Goal: Information Seeking & Learning: Check status

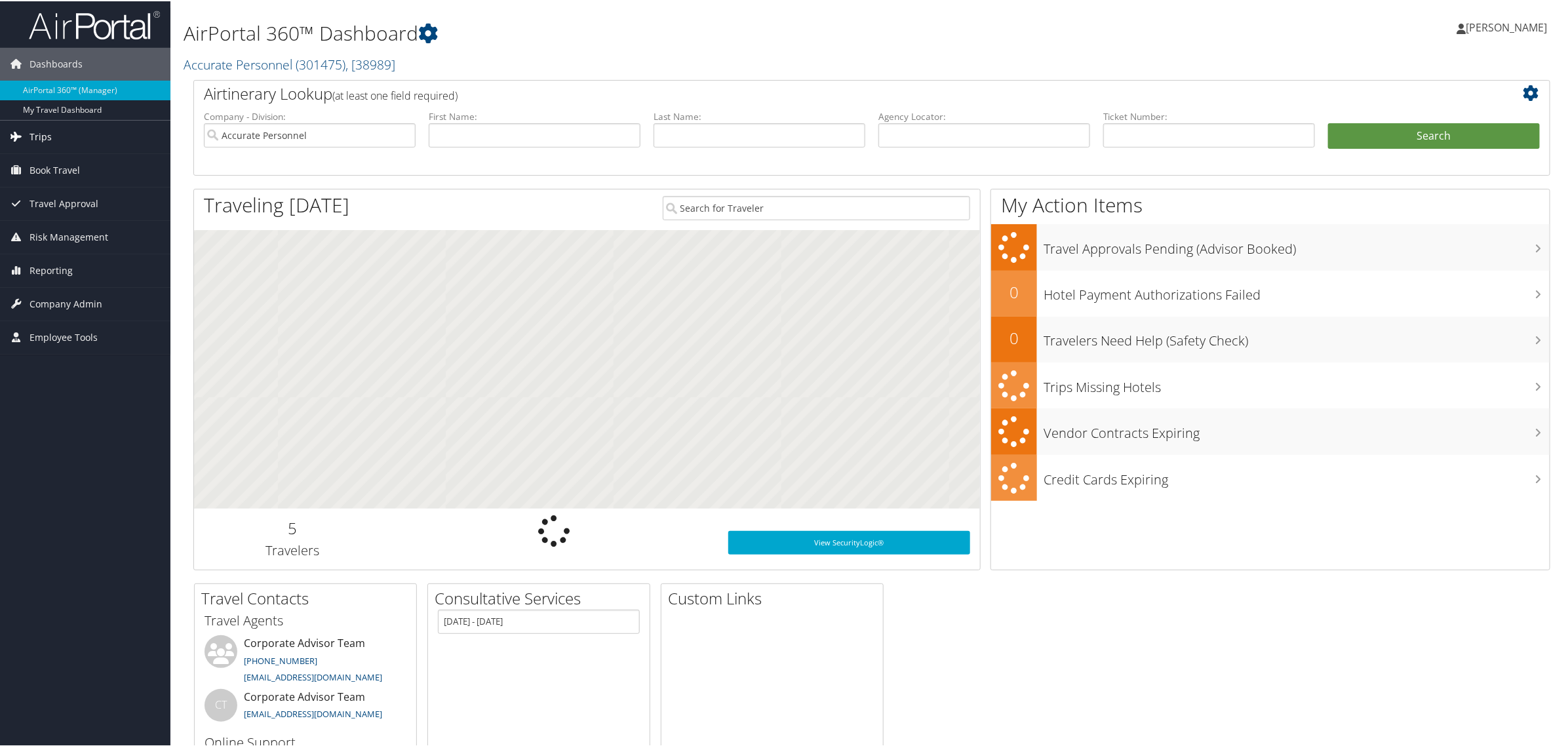
click at [38, 135] on span "Trips" at bounding box center [40, 135] width 22 height 33
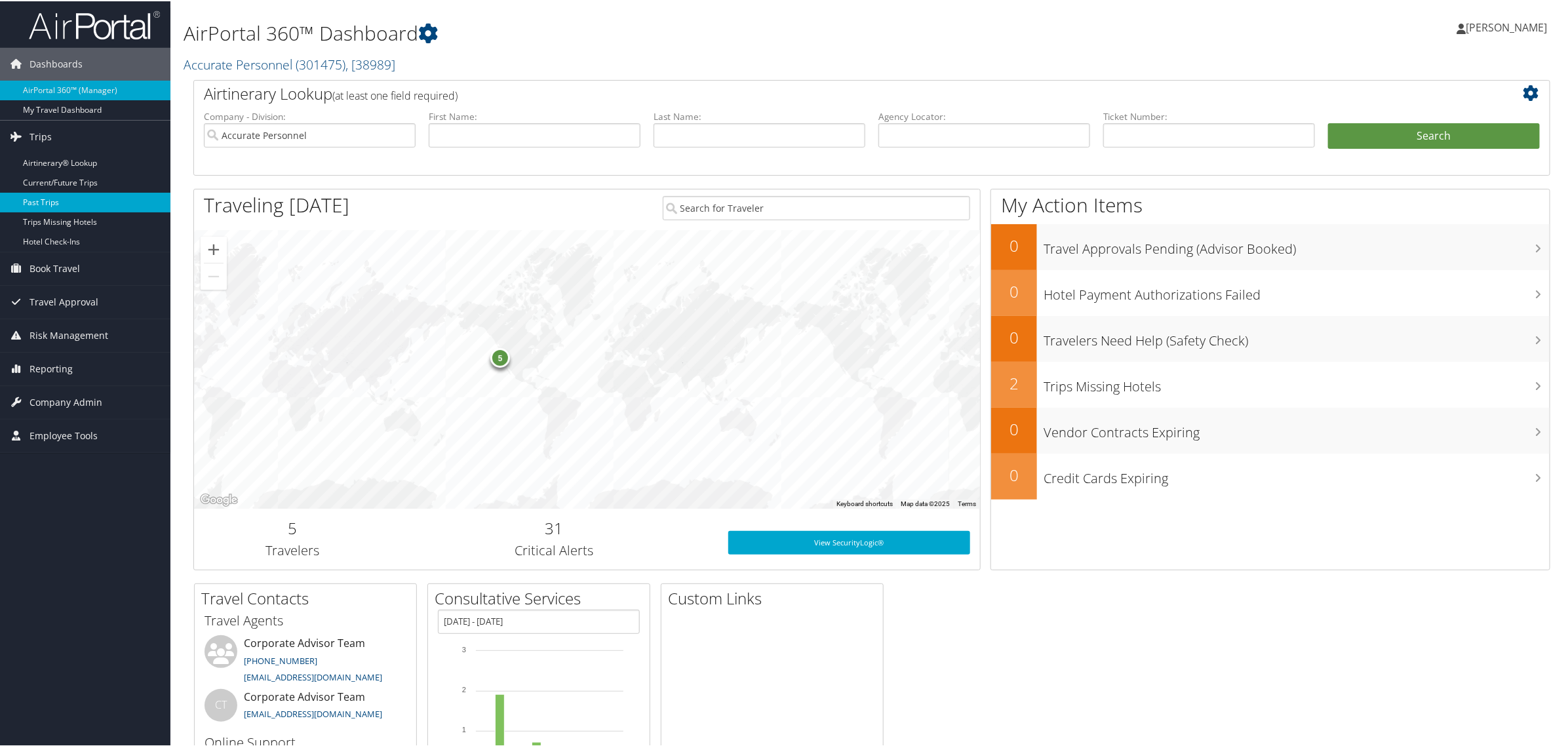
click at [44, 197] on link "Past Trips" at bounding box center [85, 201] width 171 height 20
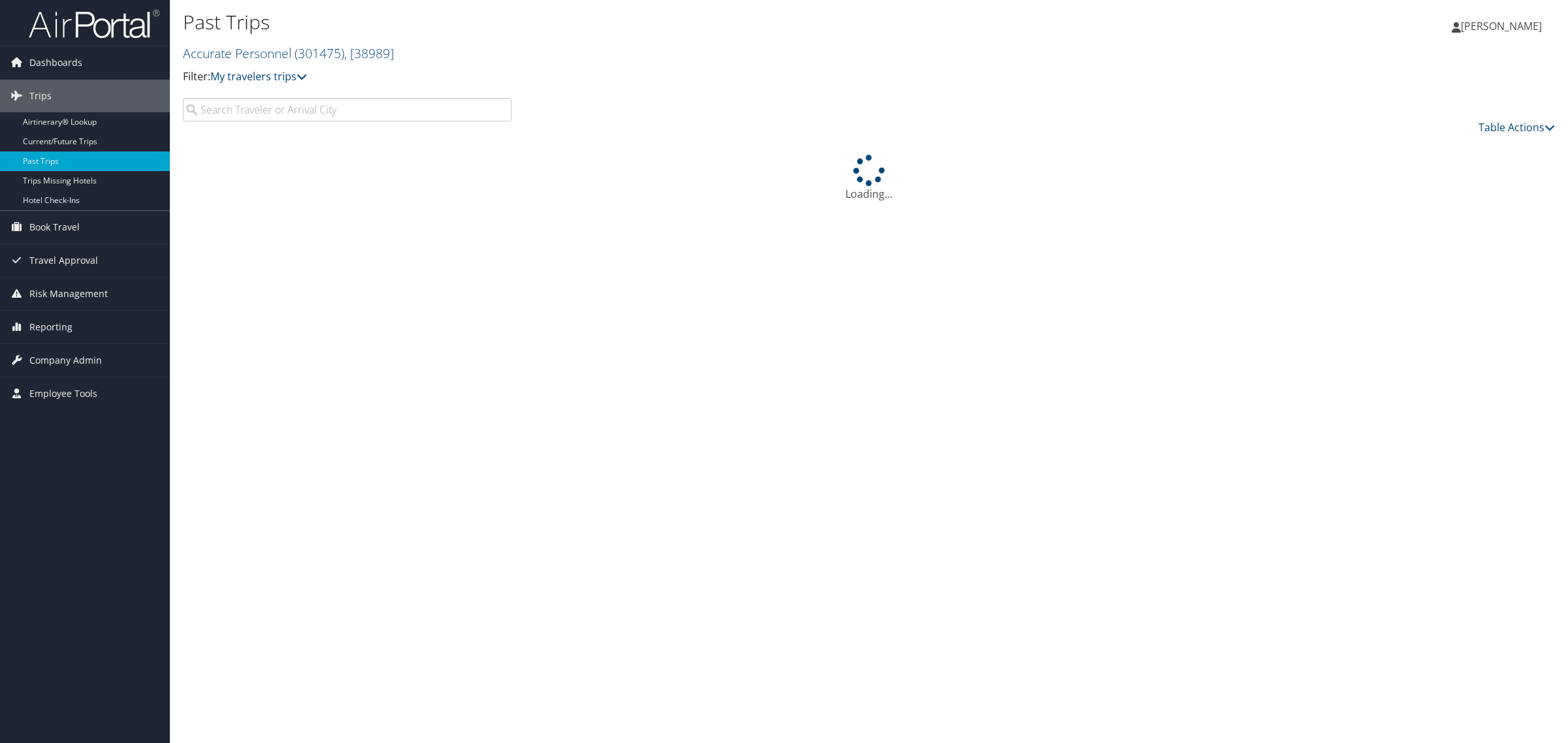
click at [308, 113] on input "search" at bounding box center [347, 110] width 329 height 23
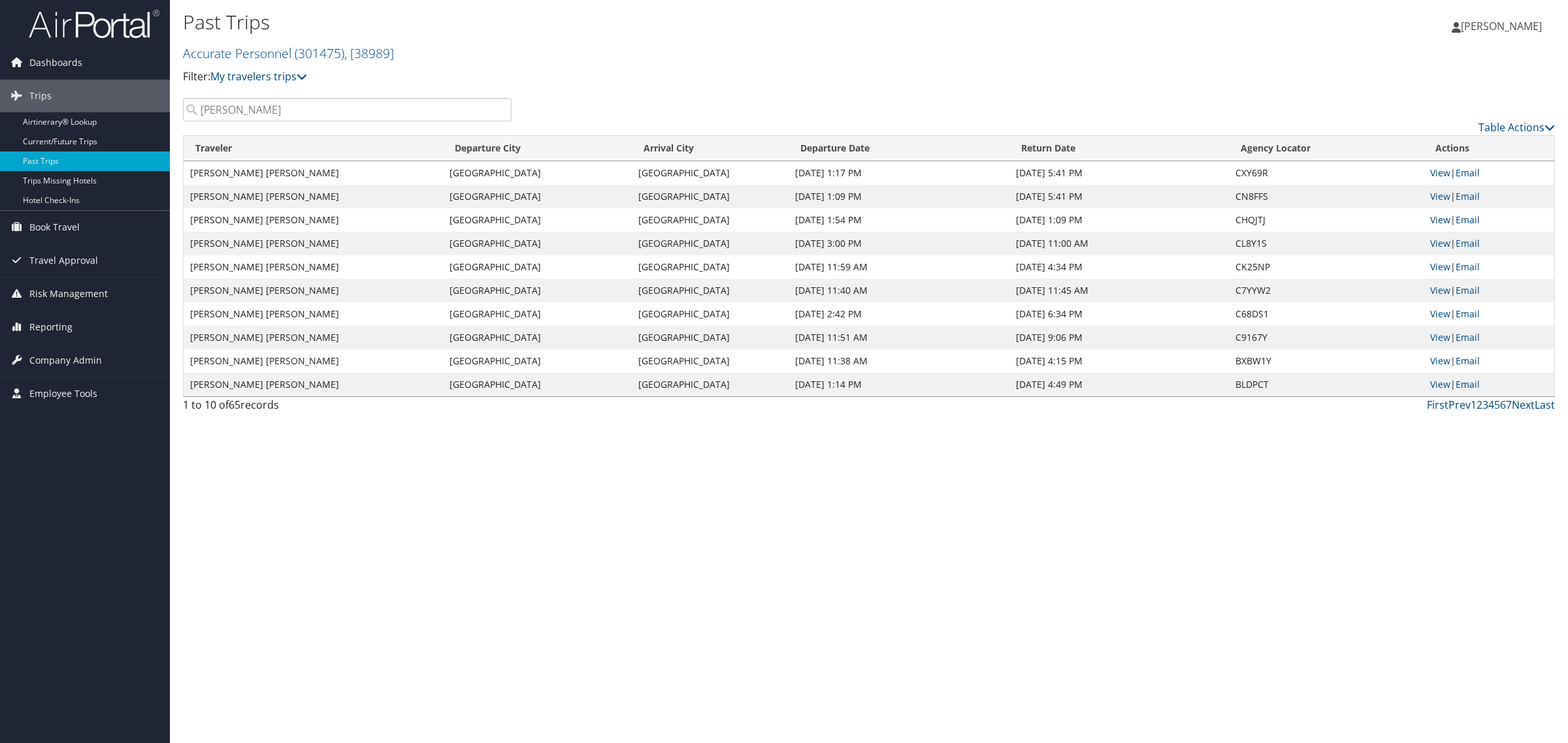
type input "Drew Wes"
click at [1435, 216] on link "View" at bounding box center [1440, 220] width 21 height 12
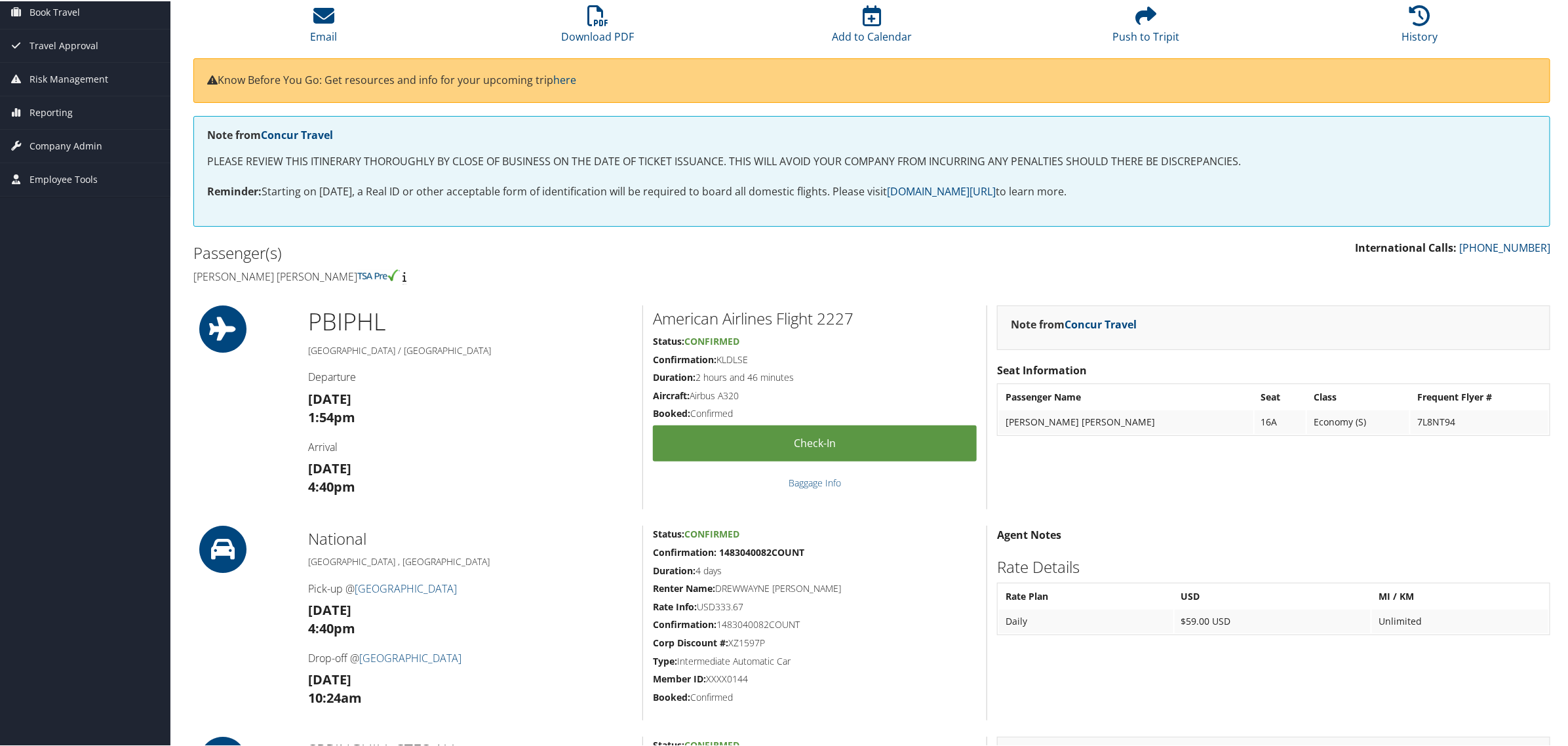
scroll to position [164, 0]
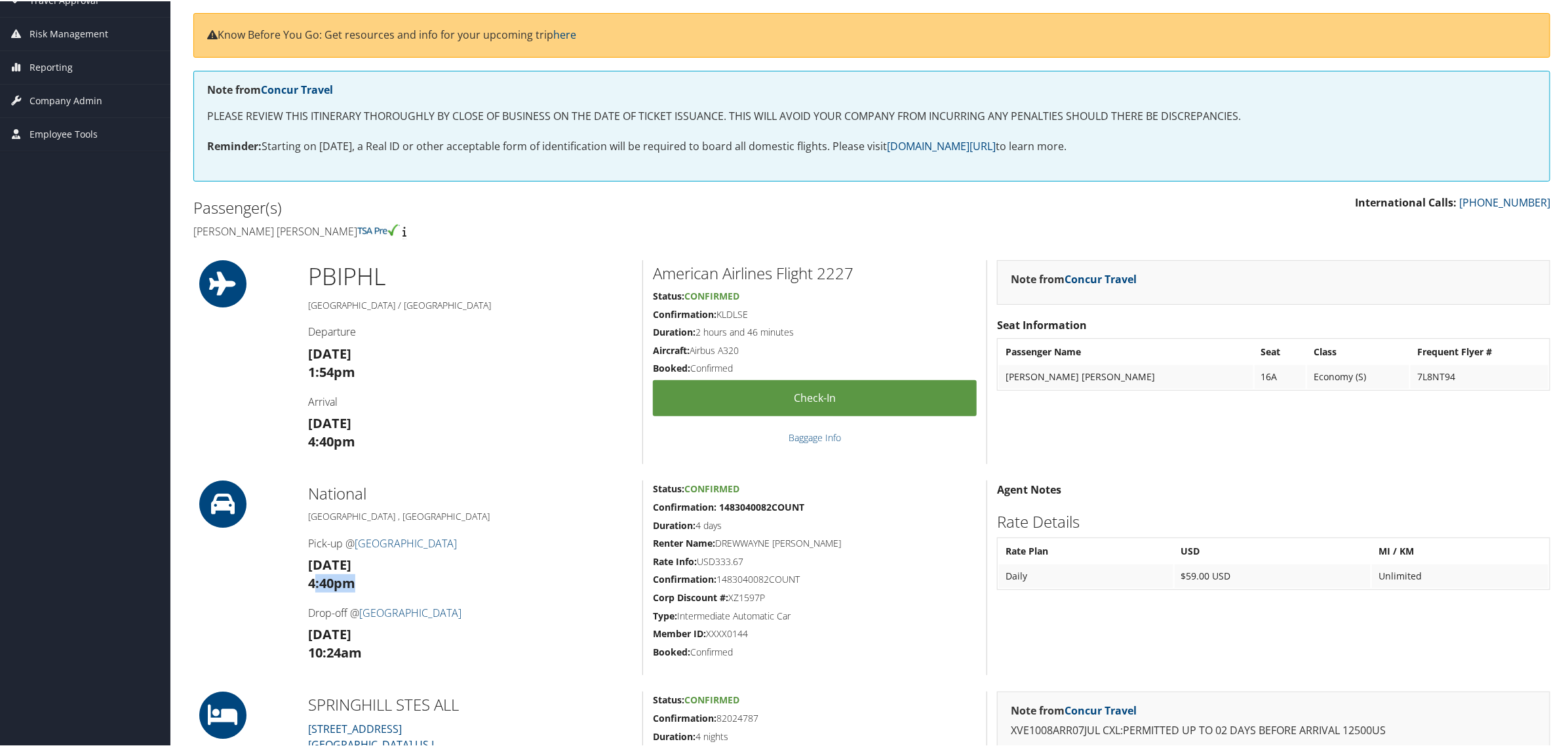
drag, startPoint x: 313, startPoint y: 579, endPoint x: 382, endPoint y: 578, distance: 69.0
click at [377, 578] on h3 "[DATE] 4:40pm" at bounding box center [470, 572] width 325 height 37
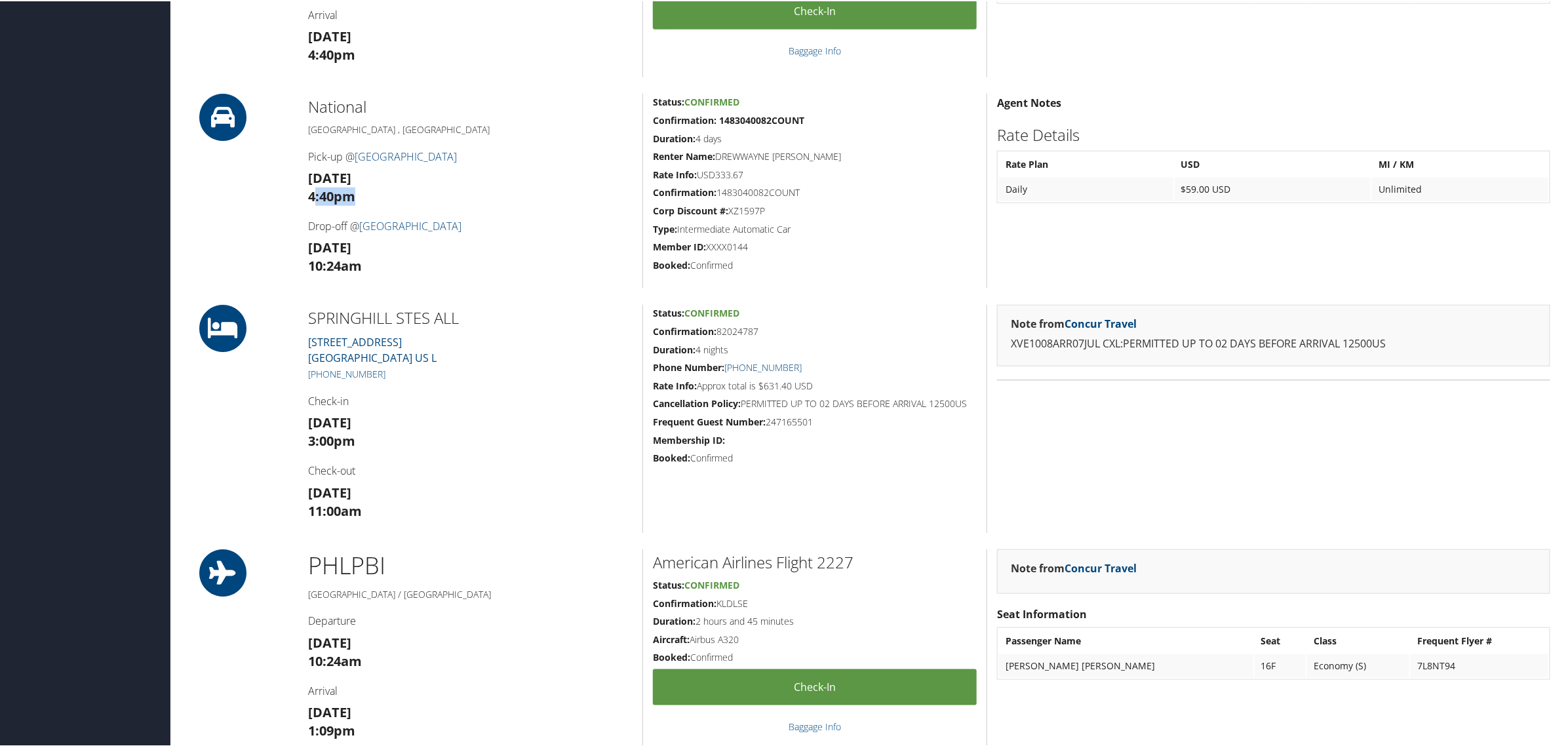
scroll to position [573, 0]
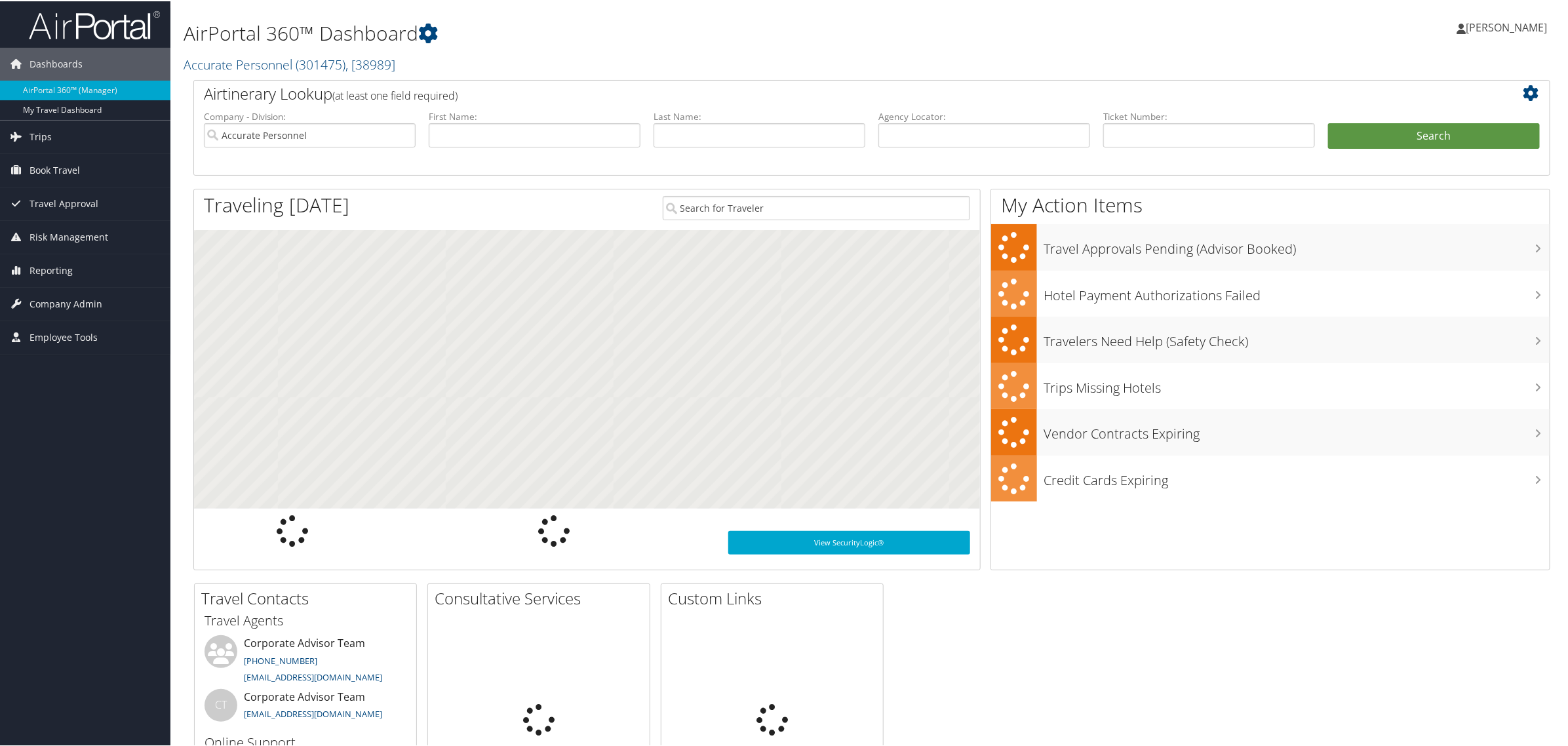
click at [1479, 23] on span "[PERSON_NAME]" at bounding box center [1506, 26] width 81 height 14
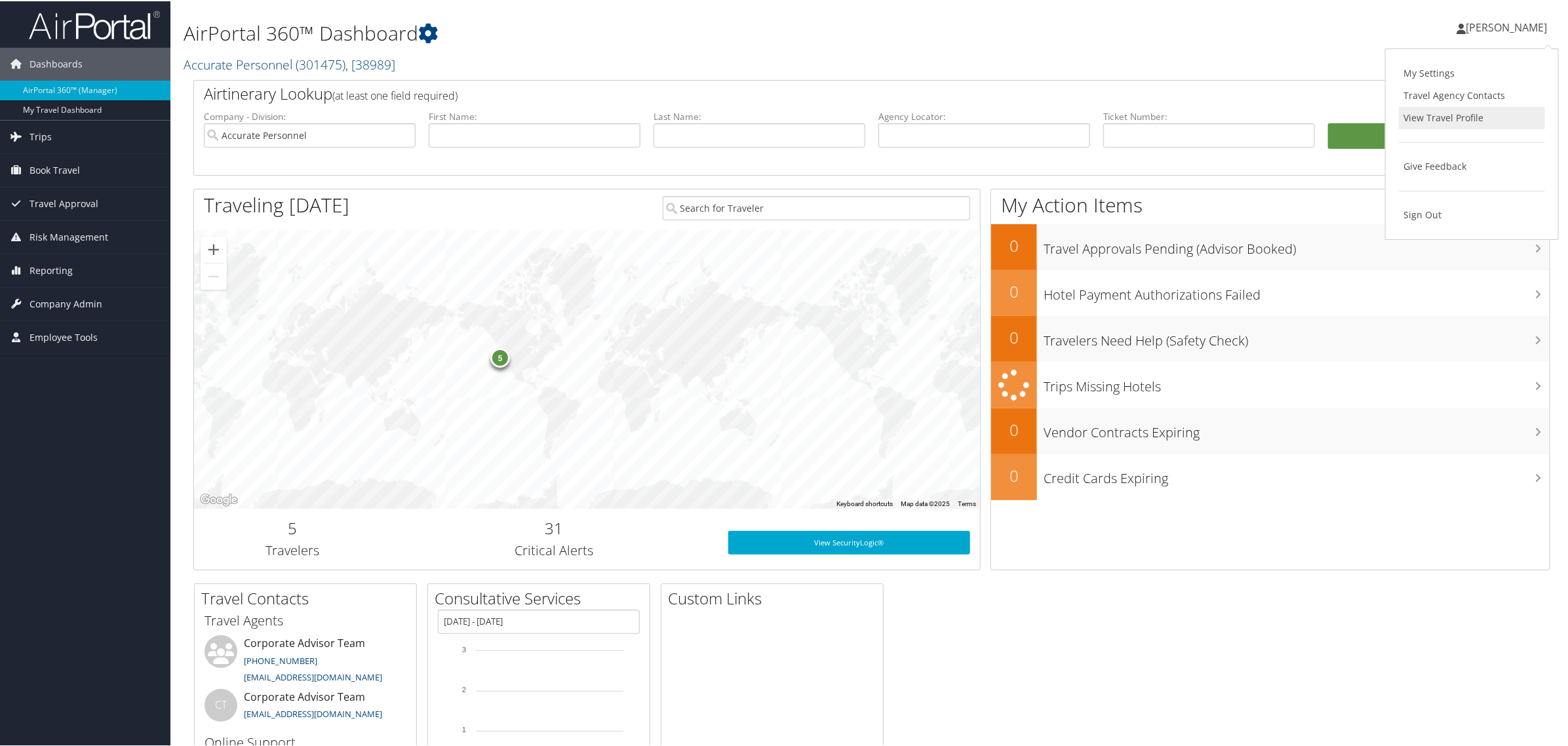
click at [1450, 120] on link "View Travel Profile" at bounding box center [1471, 116] width 146 height 22
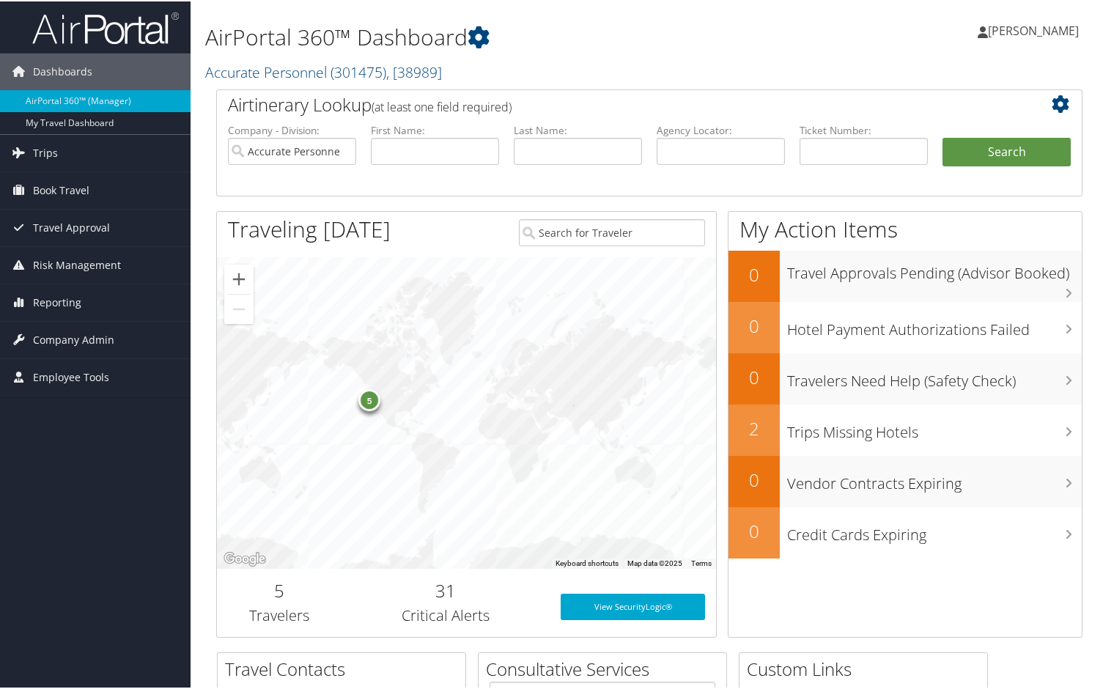
click at [1019, 28] on span "[PERSON_NAME]" at bounding box center [1033, 29] width 91 height 16
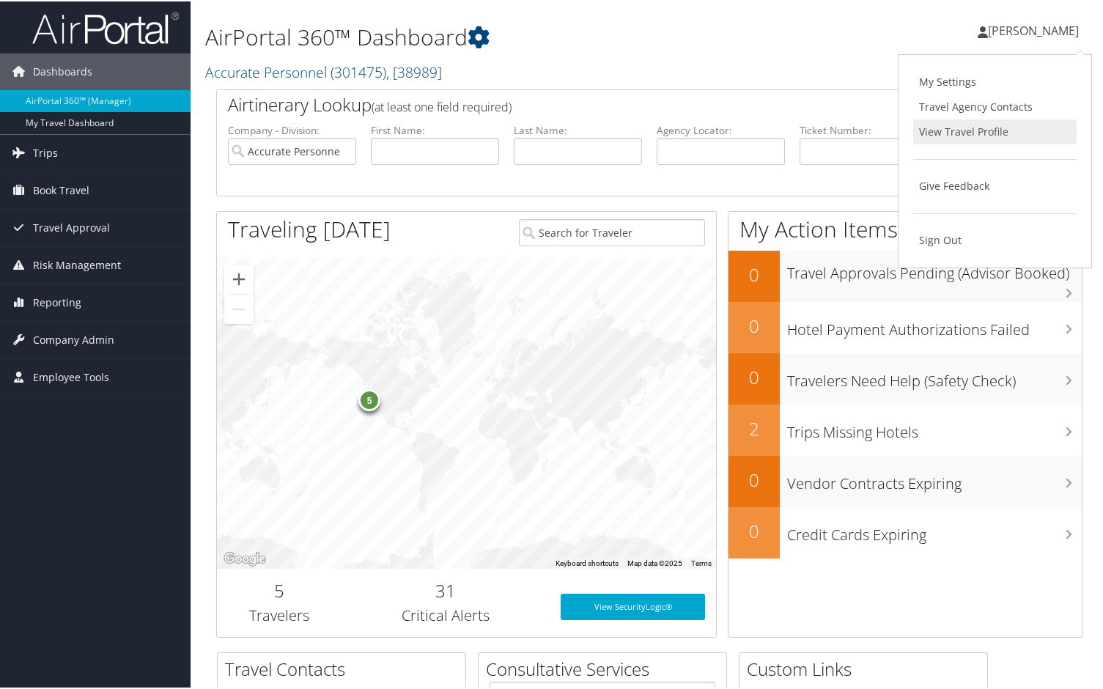
click at [948, 133] on link "View Travel Profile" at bounding box center [994, 130] width 163 height 25
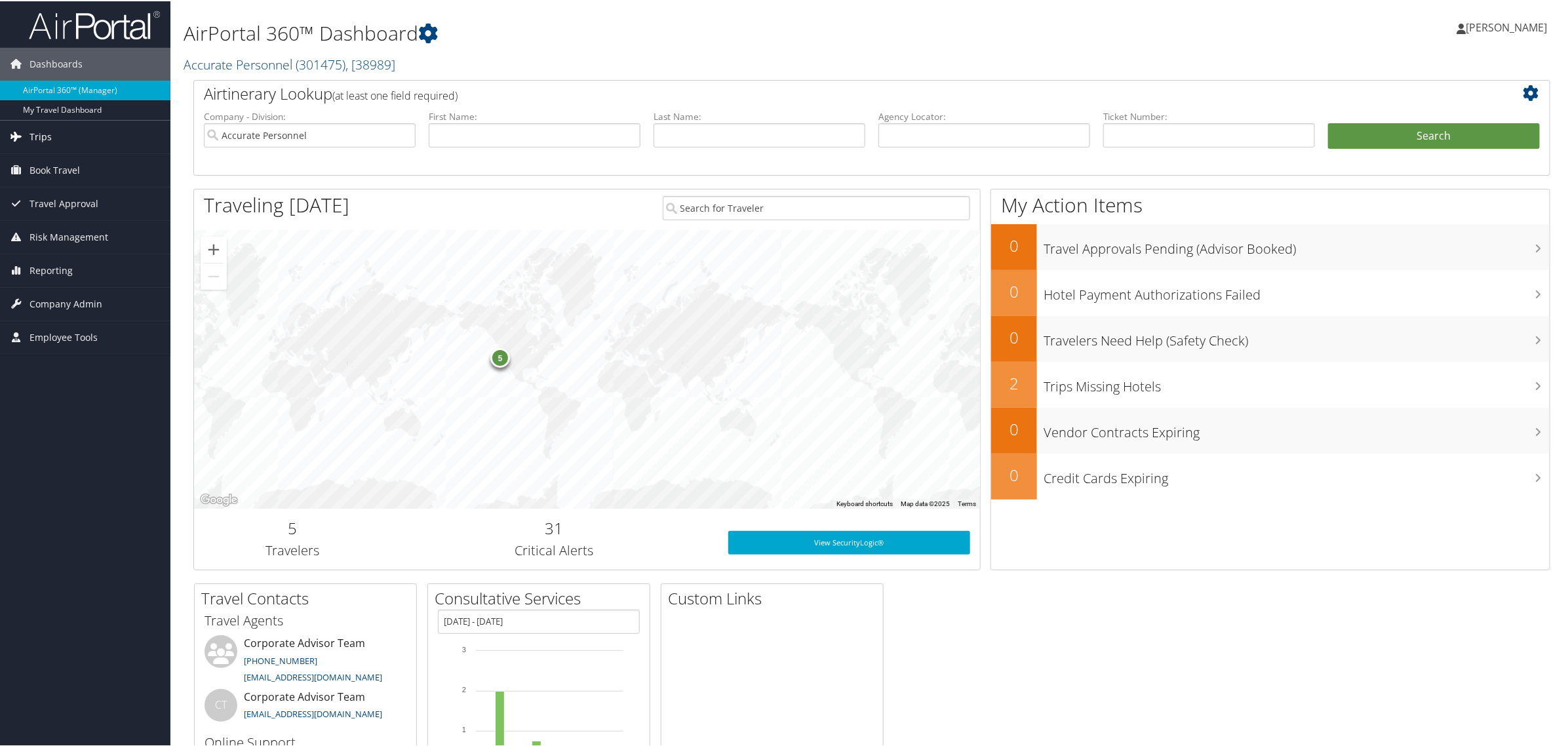
click at [38, 138] on span "Trips" at bounding box center [40, 135] width 22 height 33
click at [35, 192] on link "Past Trips" at bounding box center [85, 201] width 171 height 20
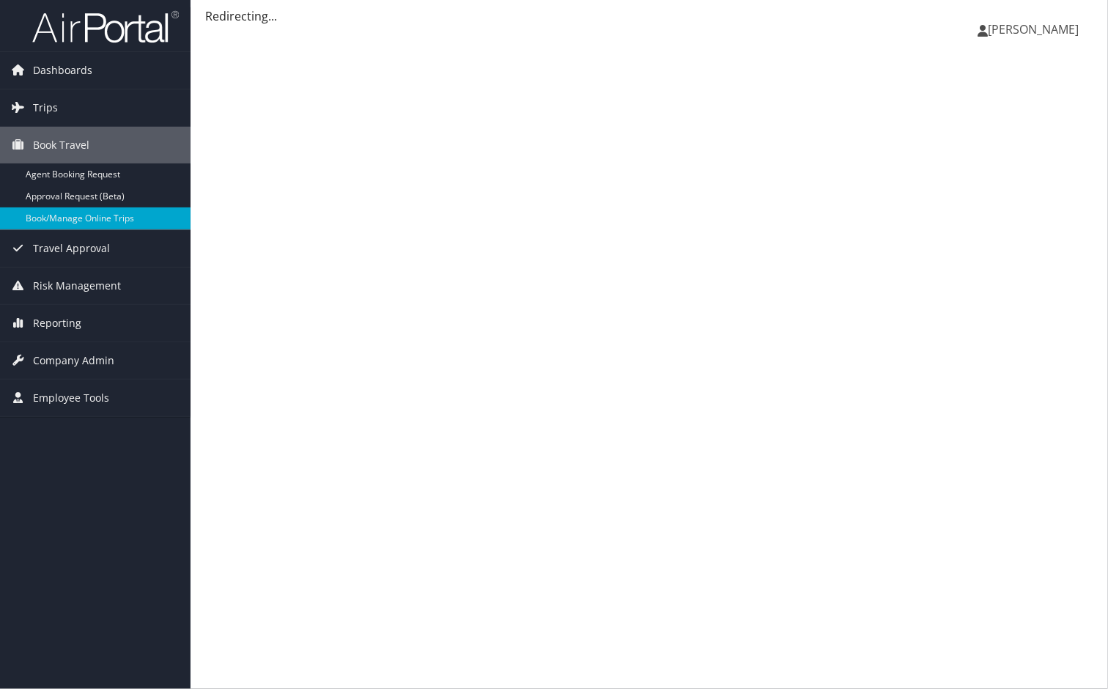
click at [1015, 24] on span "[PERSON_NAME]" at bounding box center [1033, 29] width 91 height 16
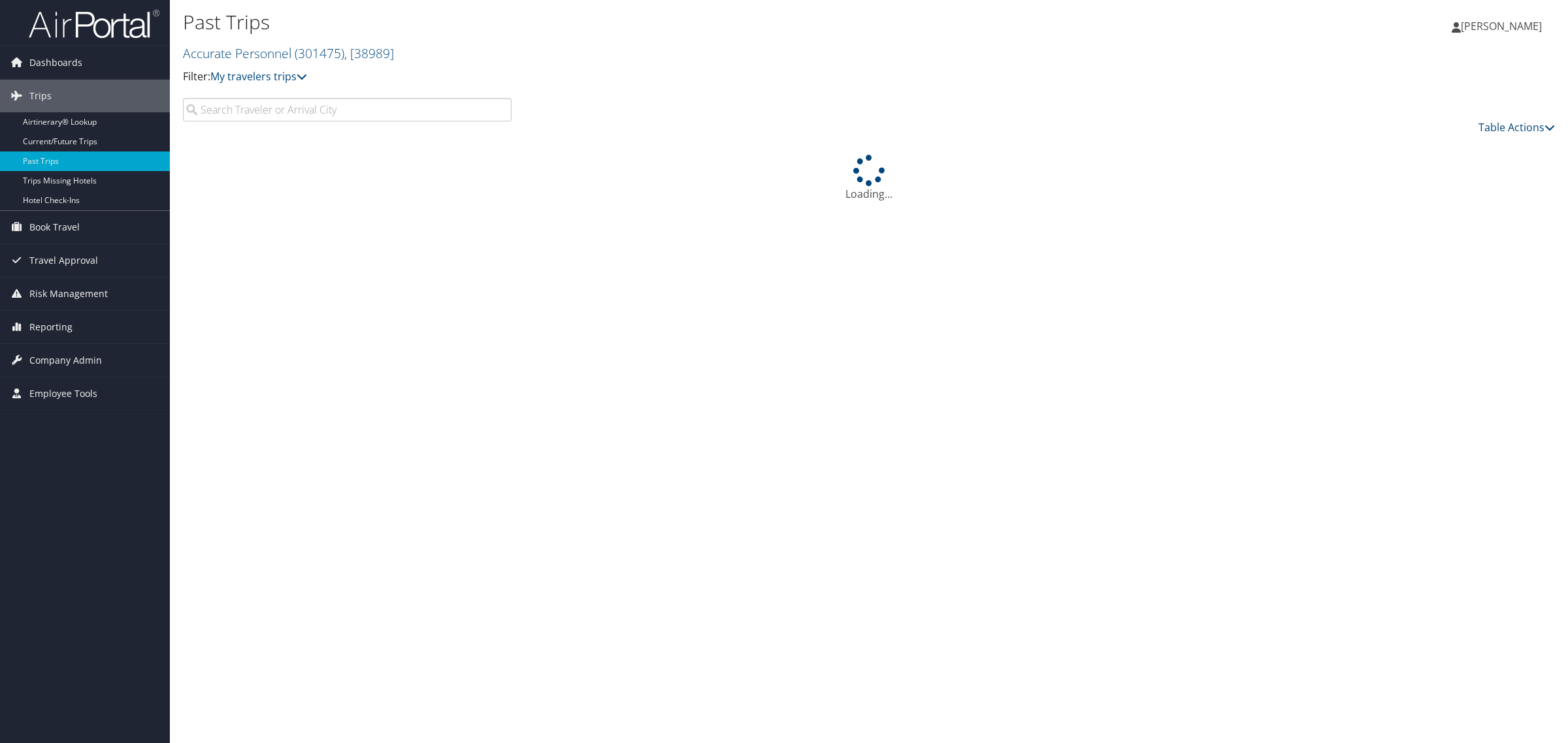
click at [1469, 29] on span "[PERSON_NAME]" at bounding box center [1501, 26] width 81 height 14
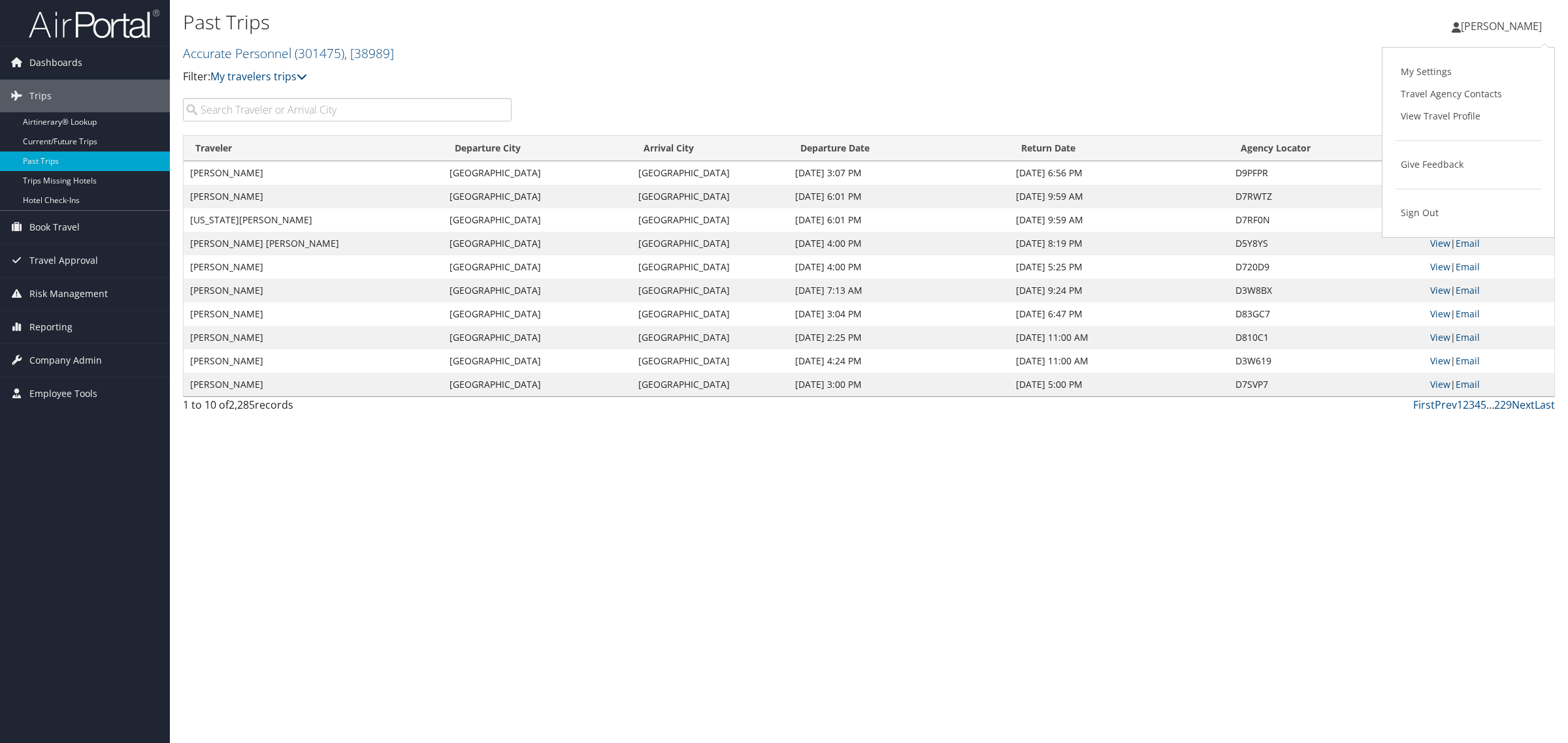
click at [1425, 230] on div "My Settings Travel Agency Contacts View Travel Profile Give Feedback Sign Out" at bounding box center [1468, 143] width 173 height 191
click at [1477, 29] on span "[PERSON_NAME]" at bounding box center [1501, 26] width 81 height 14
click at [1435, 216] on link "Sign Out" at bounding box center [1468, 212] width 145 height 22
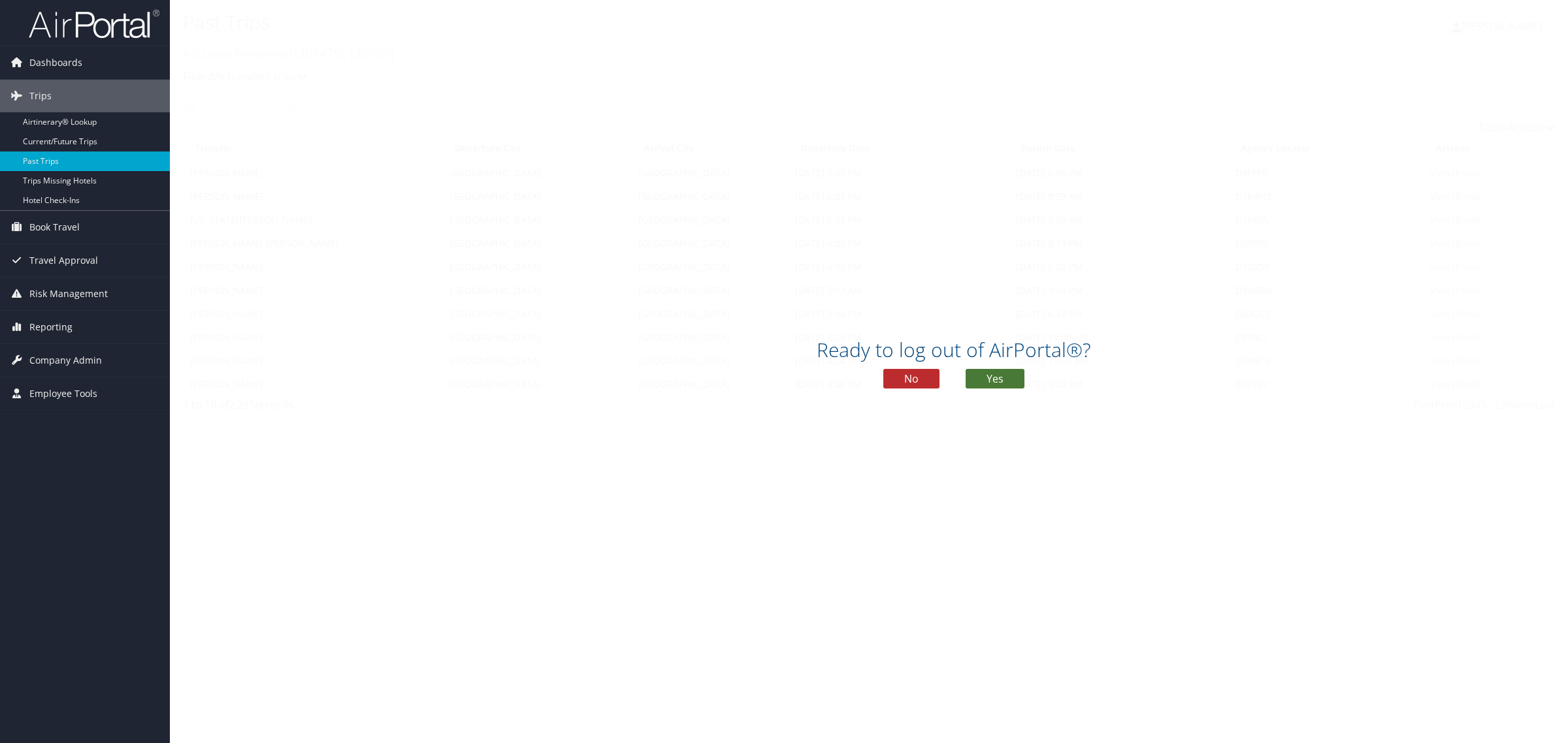
click at [982, 373] on button "Yes" at bounding box center [995, 379] width 59 height 20
